Goal: Transaction & Acquisition: Purchase product/service

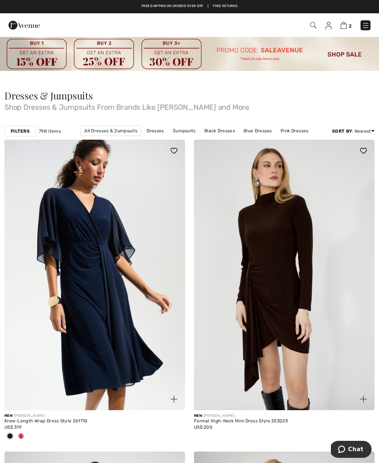
click at [313, 24] on img at bounding box center [313, 25] width 6 height 6
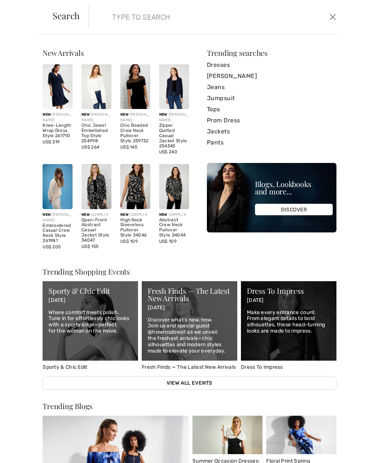
click at [114, 19] on input "search" at bounding box center [188, 17] width 165 height 22
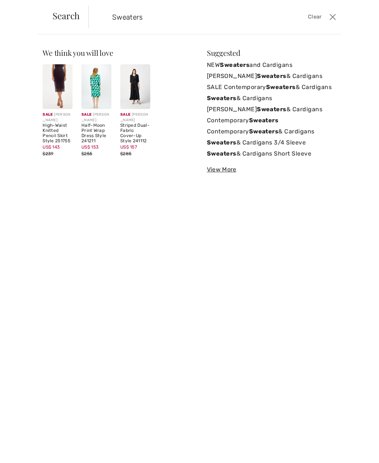
type input "Sweaters"
click at [69, 18] on span "Search" at bounding box center [65, 15] width 27 height 9
click at [269, 110] on strong "Sweaters" at bounding box center [272, 109] width 30 height 7
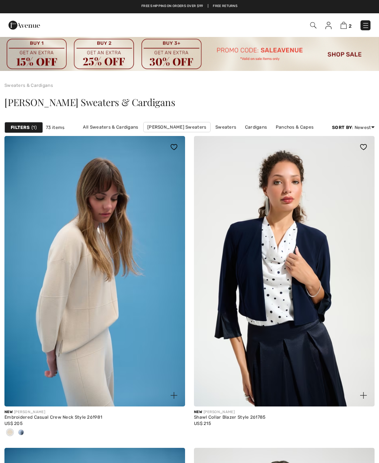
checkbox input "true"
click at [366, 339] on img at bounding box center [284, 271] width 180 height 271
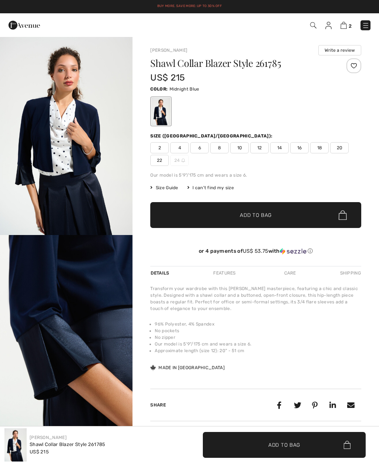
checkbox input "true"
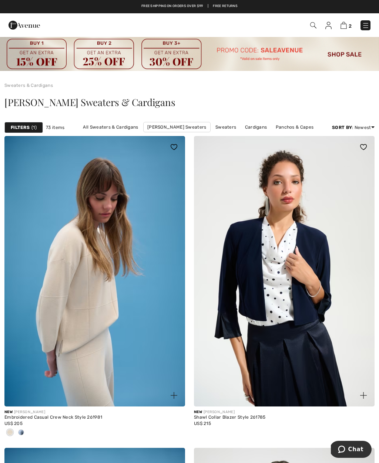
click at [26, 132] on div "Filters 1" at bounding box center [23, 127] width 38 height 11
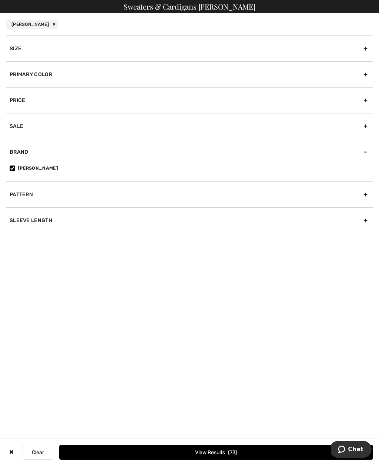
click at [45, 75] on div "Primary Color" at bounding box center [189, 74] width 367 height 26
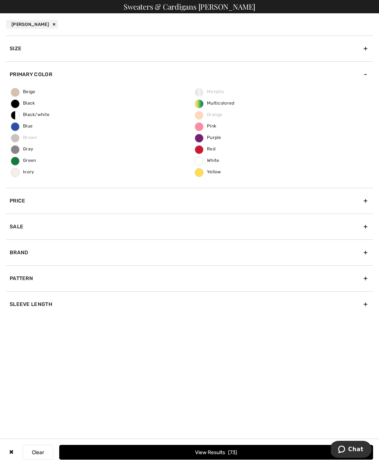
click at [214, 128] on span "Pink" at bounding box center [205, 125] width 21 height 5
click at [0, 0] on input "Pink" at bounding box center [0, 0] width 0 height 0
click at [204, 151] on span "Red" at bounding box center [205, 148] width 20 height 5
click at [0, 0] on input "Red" at bounding box center [0, 0] width 0 height 0
click at [203, 128] on label "Pink" at bounding box center [198, 126] width 9 height 9
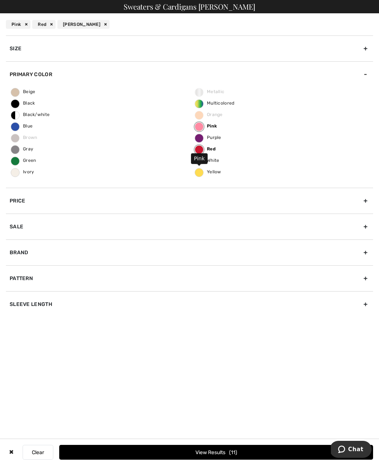
click at [0, 0] on input "Pink" at bounding box center [0, 0] width 0 height 0
click at [273, 458] on button "View Results 7" at bounding box center [215, 452] width 313 height 15
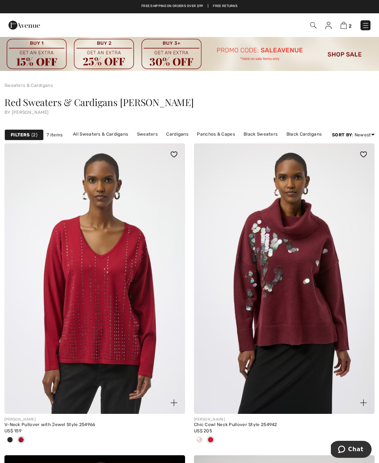
click at [179, 135] on link "Cardigans" at bounding box center [177, 134] width 30 height 10
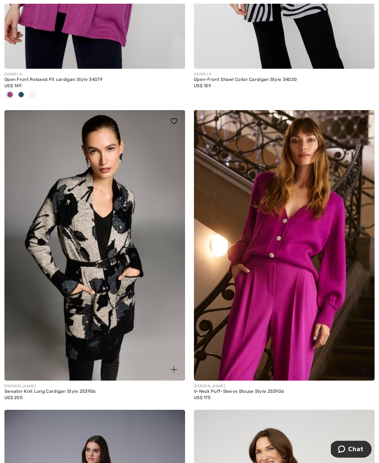
scroll to position [2954, 0]
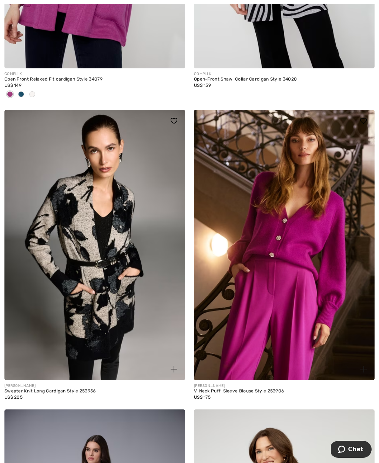
click at [311, 256] on img at bounding box center [284, 245] width 180 height 271
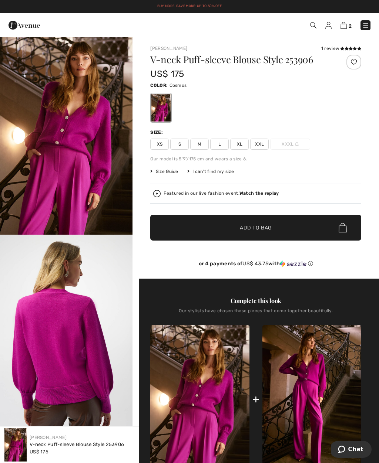
click at [180, 147] on span "S" at bounding box center [179, 144] width 18 height 11
click at [262, 233] on span "✔ Added to Bag Add to Bag" at bounding box center [255, 228] width 211 height 26
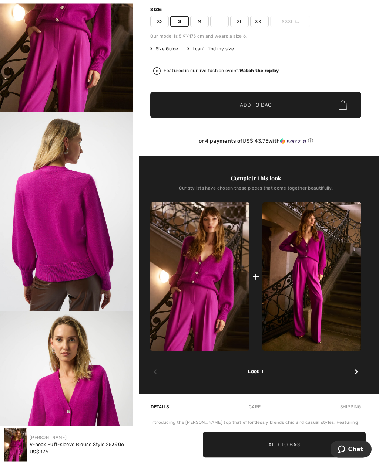
scroll to position [122, 0]
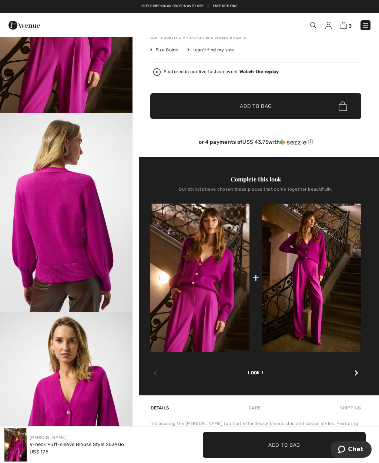
click at [311, 306] on img at bounding box center [311, 278] width 99 height 148
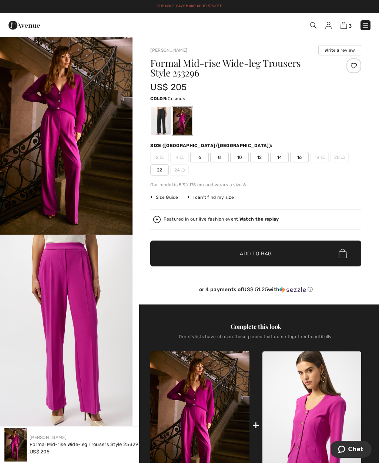
click at [221, 158] on span "8" at bounding box center [219, 157] width 18 height 11
click at [268, 252] on span "Add to Bag" at bounding box center [256, 254] width 32 height 8
click at [28, 24] on img at bounding box center [24, 25] width 31 height 15
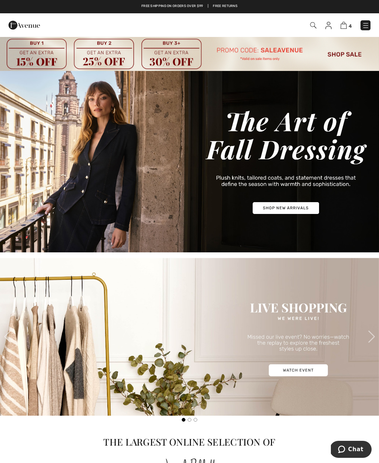
click at [341, 27] on img at bounding box center [343, 25] width 6 height 7
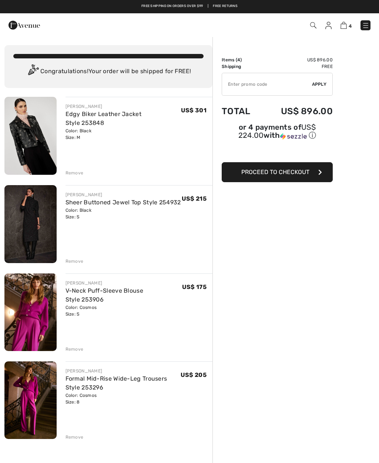
click at [233, 88] on input "TEXT" at bounding box center [267, 84] width 90 height 22
type input "SALEAVENUE"
click at [319, 85] on span "Apply" at bounding box center [319, 84] width 15 height 7
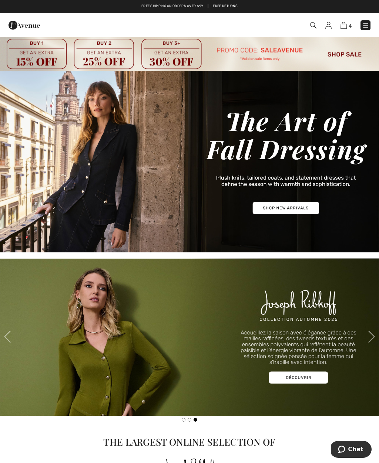
click at [346, 26] on img at bounding box center [343, 25] width 6 height 7
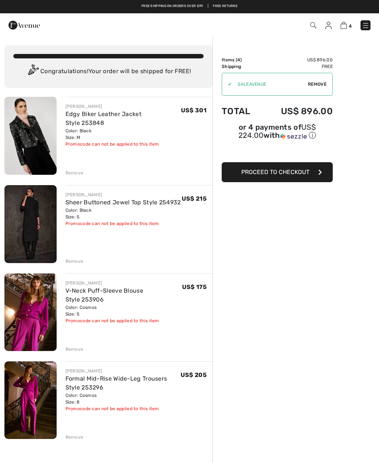
click at [75, 350] on div "Remove" at bounding box center [74, 349] width 18 height 7
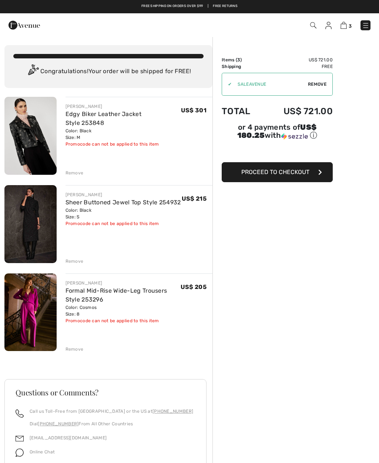
click at [78, 351] on div "Remove" at bounding box center [74, 349] width 18 height 7
